Goal: Task Accomplishment & Management: Use online tool/utility

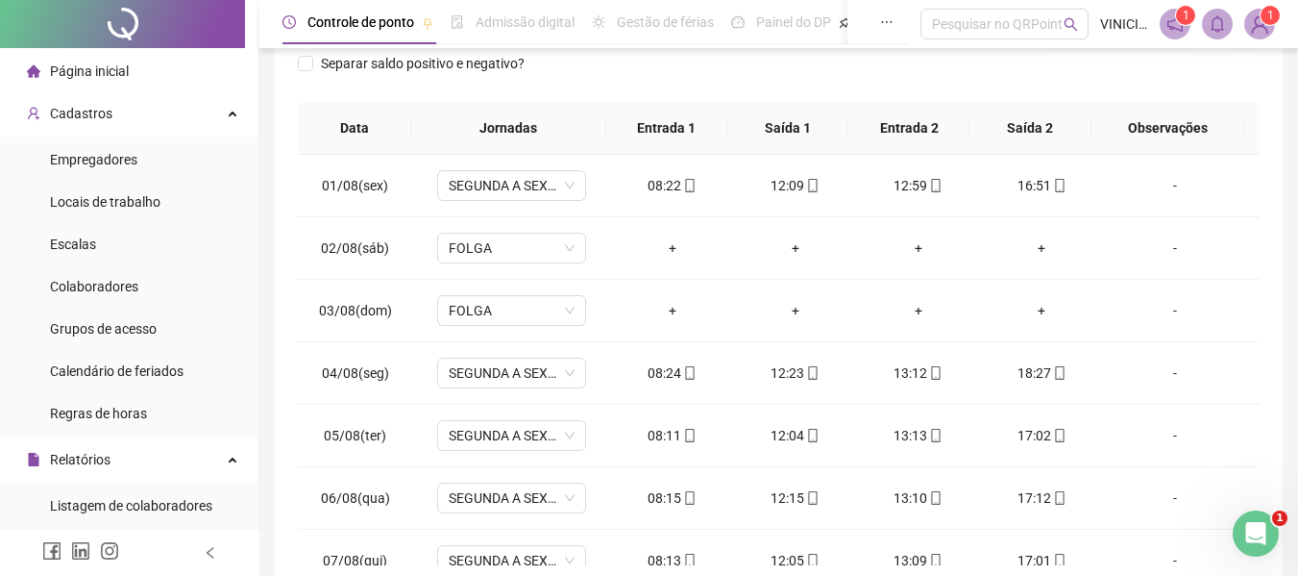
scroll to position [714, 0]
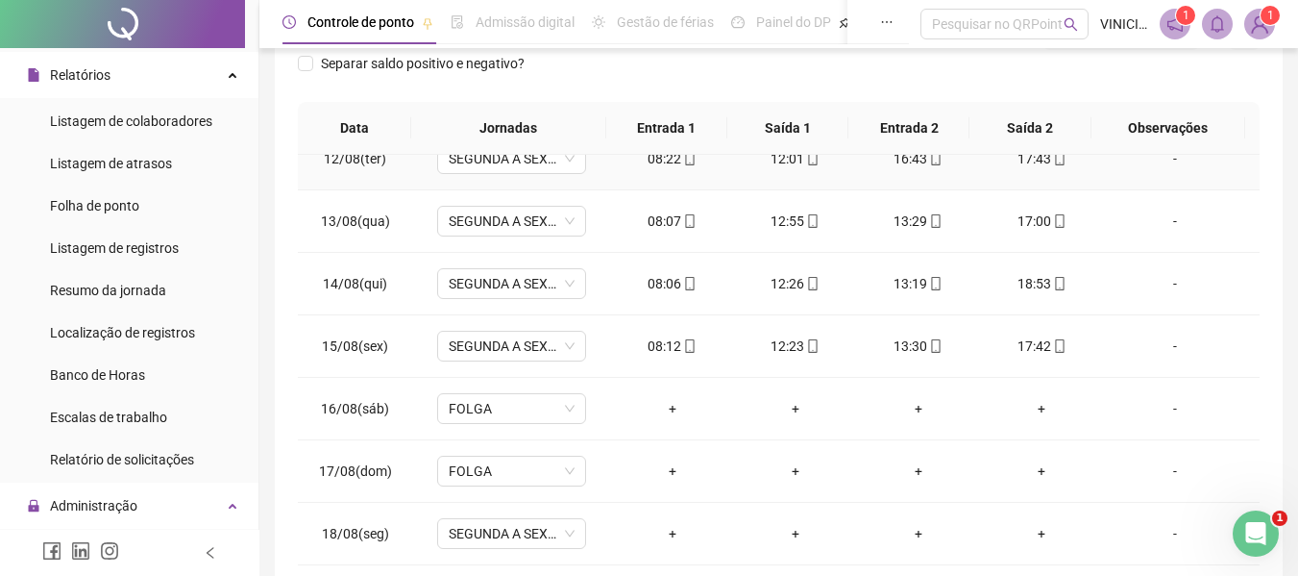
click at [1185, 161] on div "-" at bounding box center [1175, 158] width 113 height 21
click at [1274, 215] on div "**********" at bounding box center [779, 181] width 1008 height 813
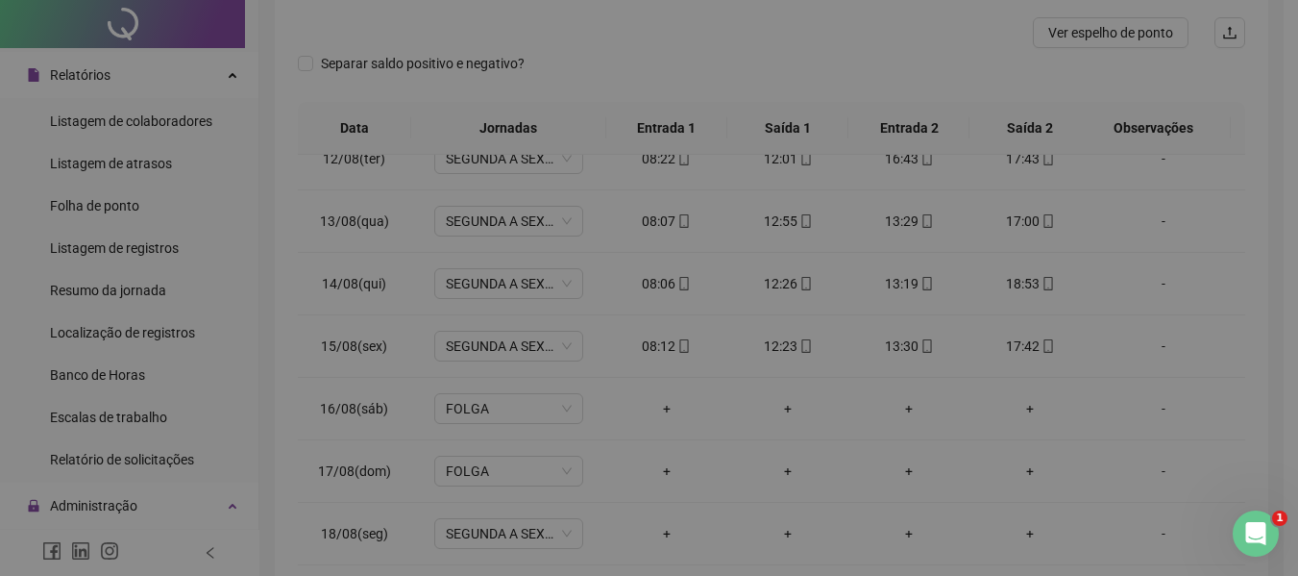
scroll to position [0, 0]
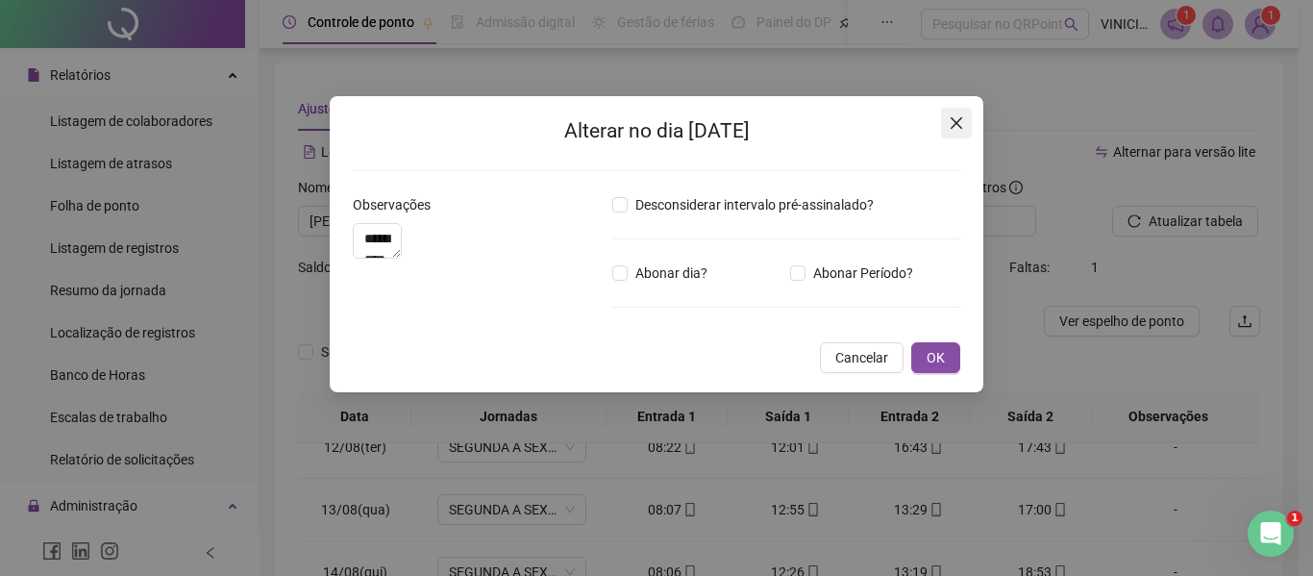
click at [948, 124] on span "Close" at bounding box center [956, 122] width 31 height 15
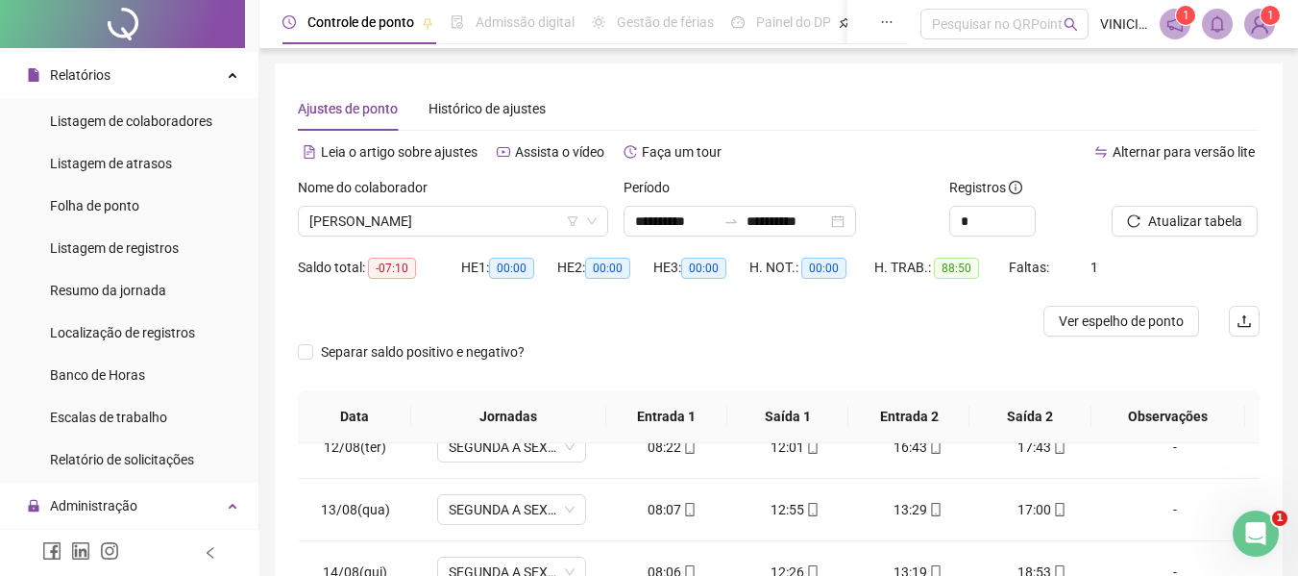
click at [1173, 219] on span "Atualizar tabela" at bounding box center [1196, 220] width 94 height 21
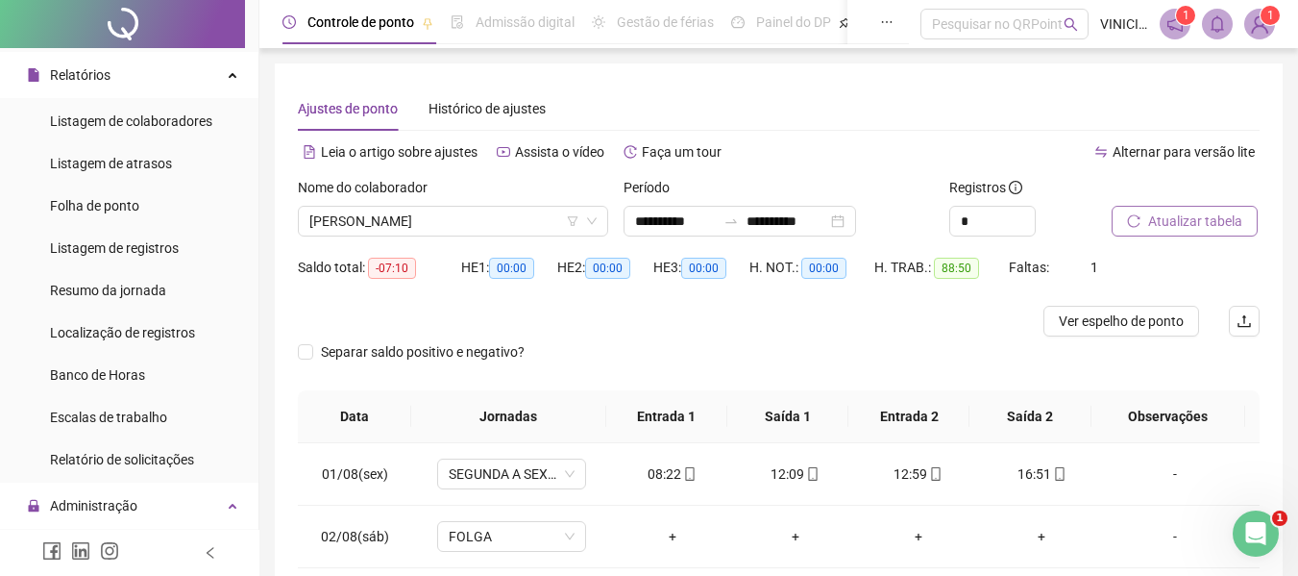
click at [1171, 231] on span "Atualizar tabela" at bounding box center [1196, 220] width 94 height 21
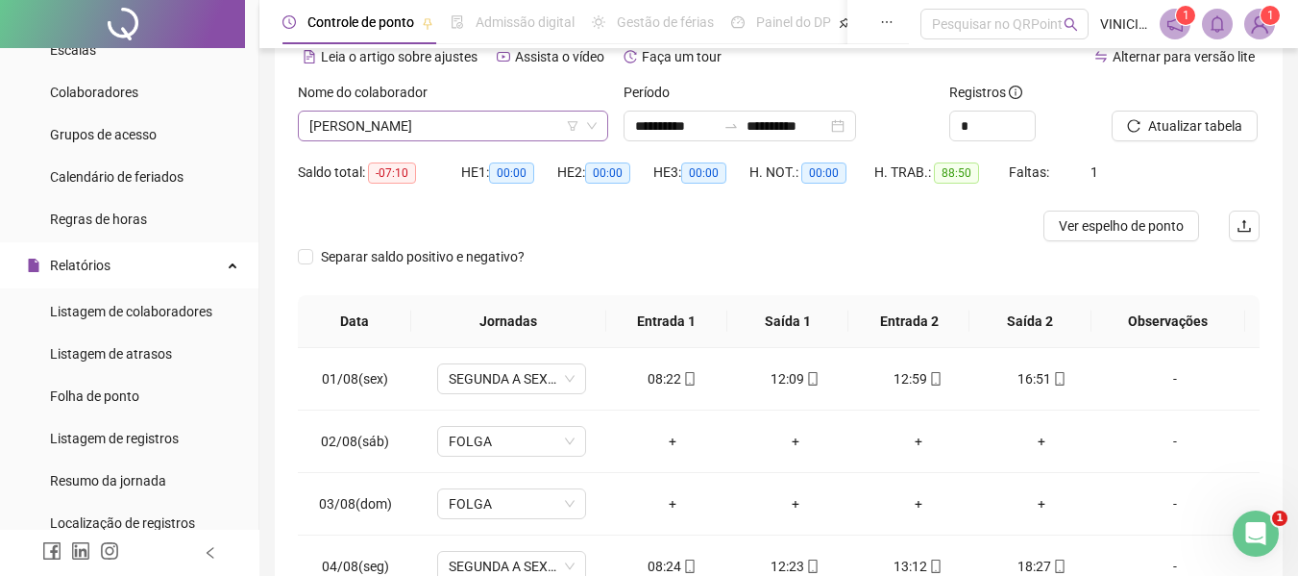
scroll to position [192, 0]
click at [492, 131] on span "[PERSON_NAME]" at bounding box center [452, 125] width 287 height 29
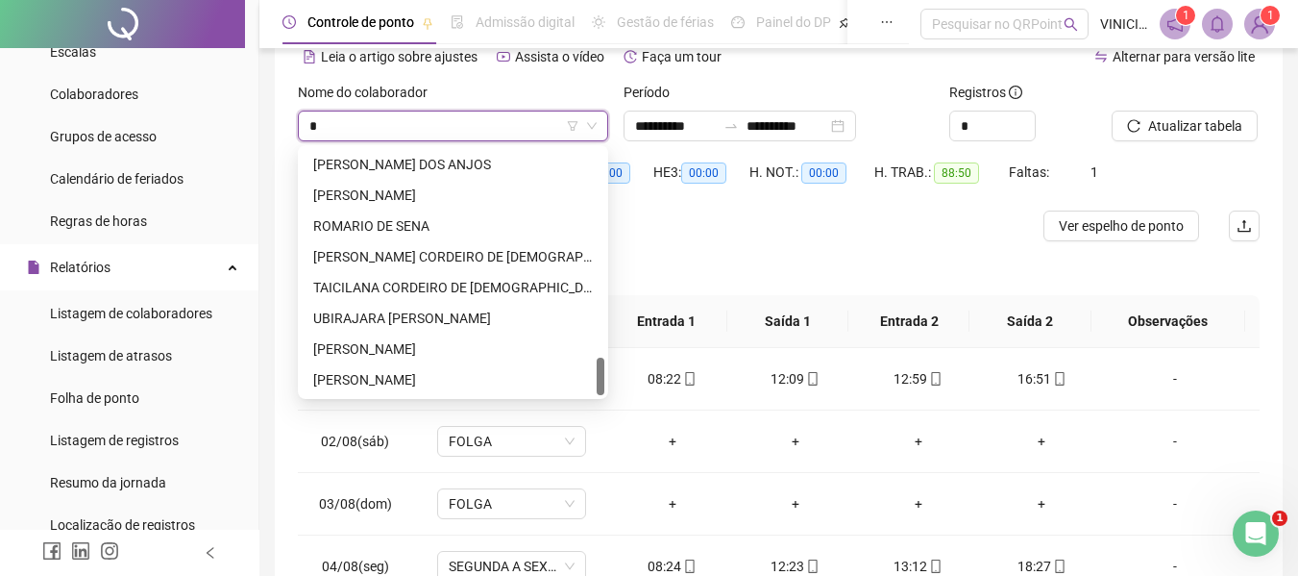
scroll to position [1353, 0]
type input "**"
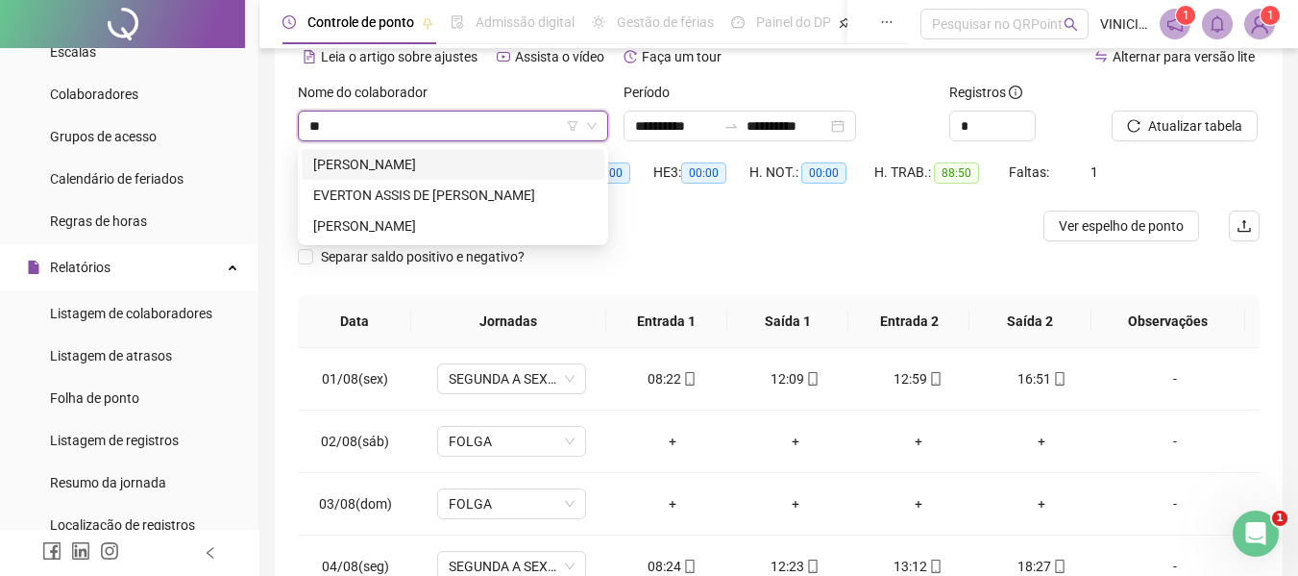
click at [471, 153] on div "[PERSON_NAME]" at bounding box center [453, 164] width 303 height 31
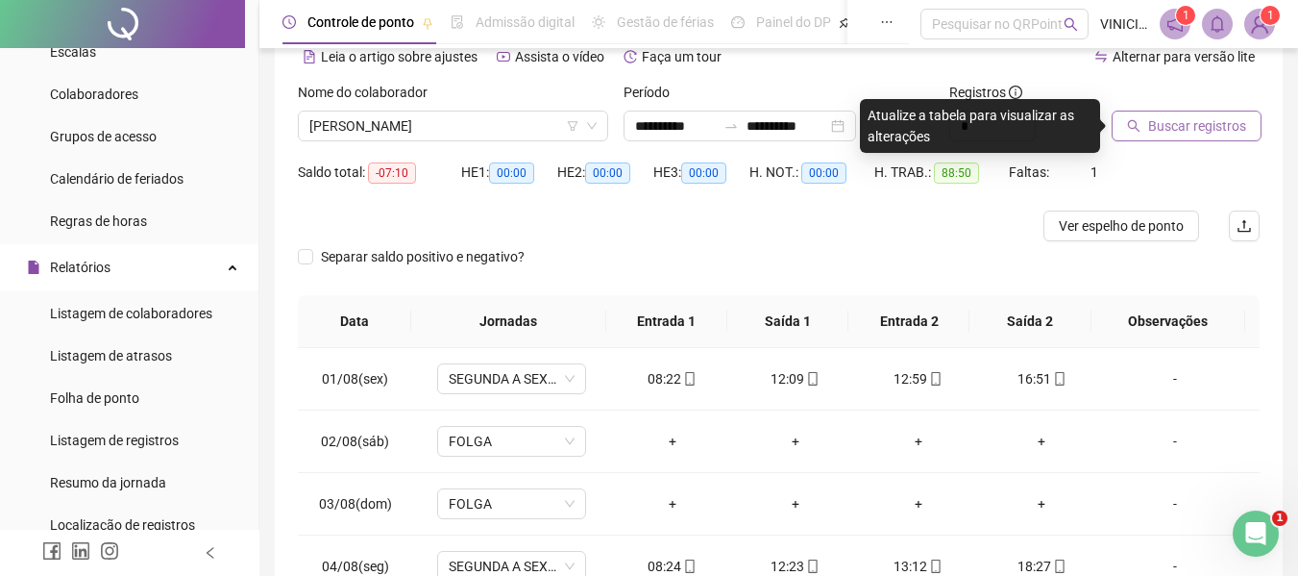
click at [1130, 126] on icon "search" at bounding box center [1133, 125] width 13 height 13
